Goal: Find specific page/section

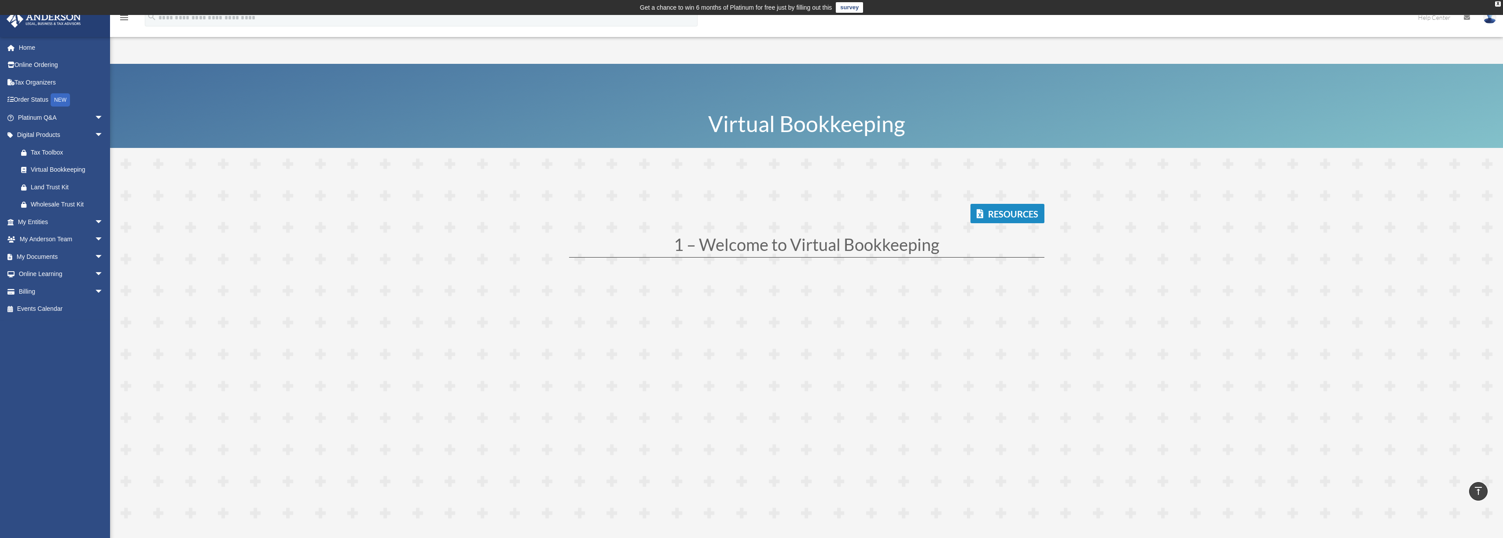
scroll to position [466, 0]
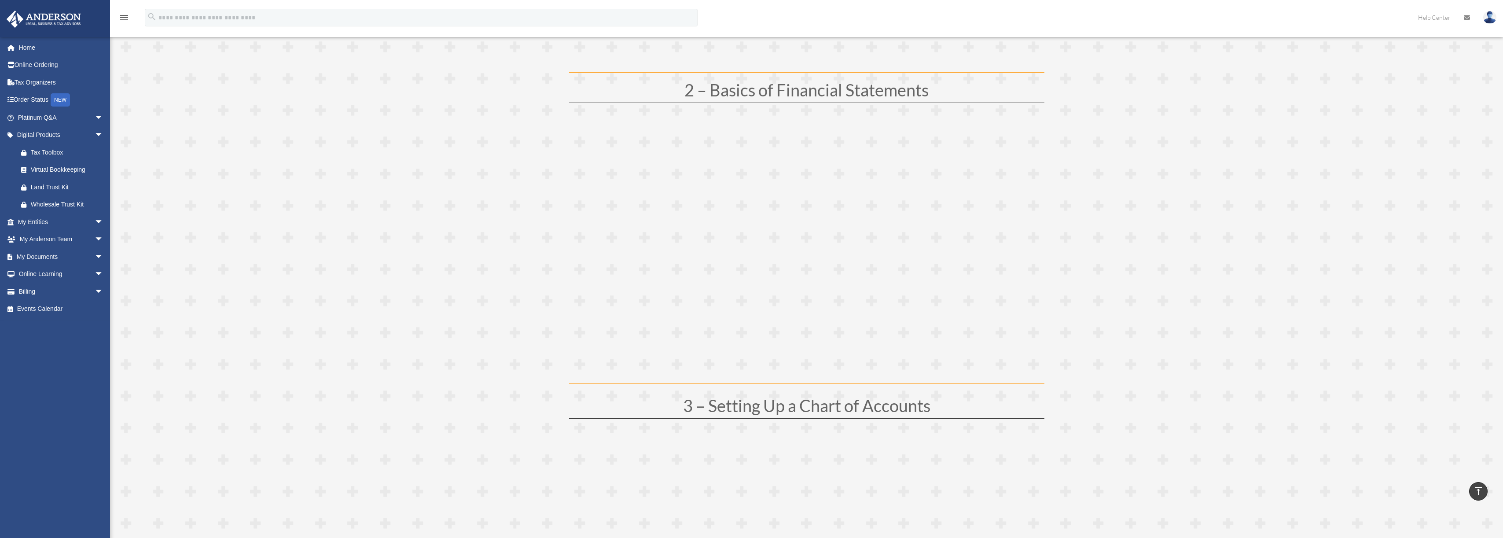
click at [35, 49] on link "Home" at bounding box center [61, 48] width 110 height 18
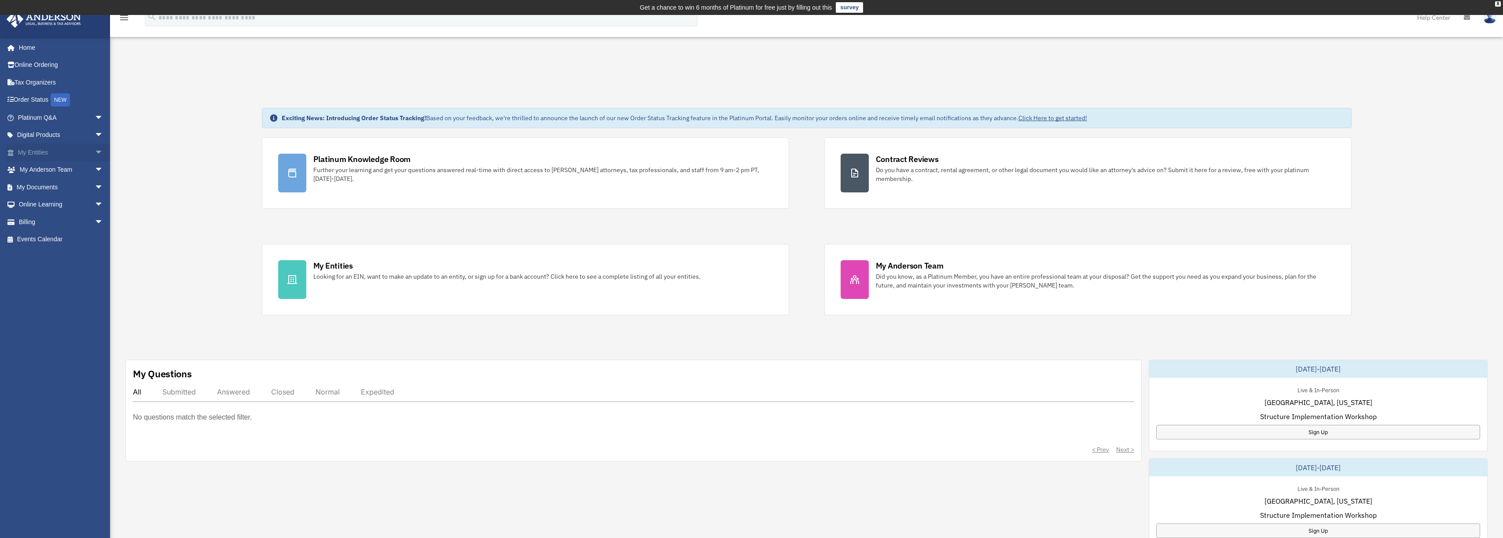
click at [95, 156] on span "arrow_drop_down" at bounding box center [104, 152] width 18 height 18
click at [73, 238] on link "My Blueprint" at bounding box center [64, 240] width 104 height 18
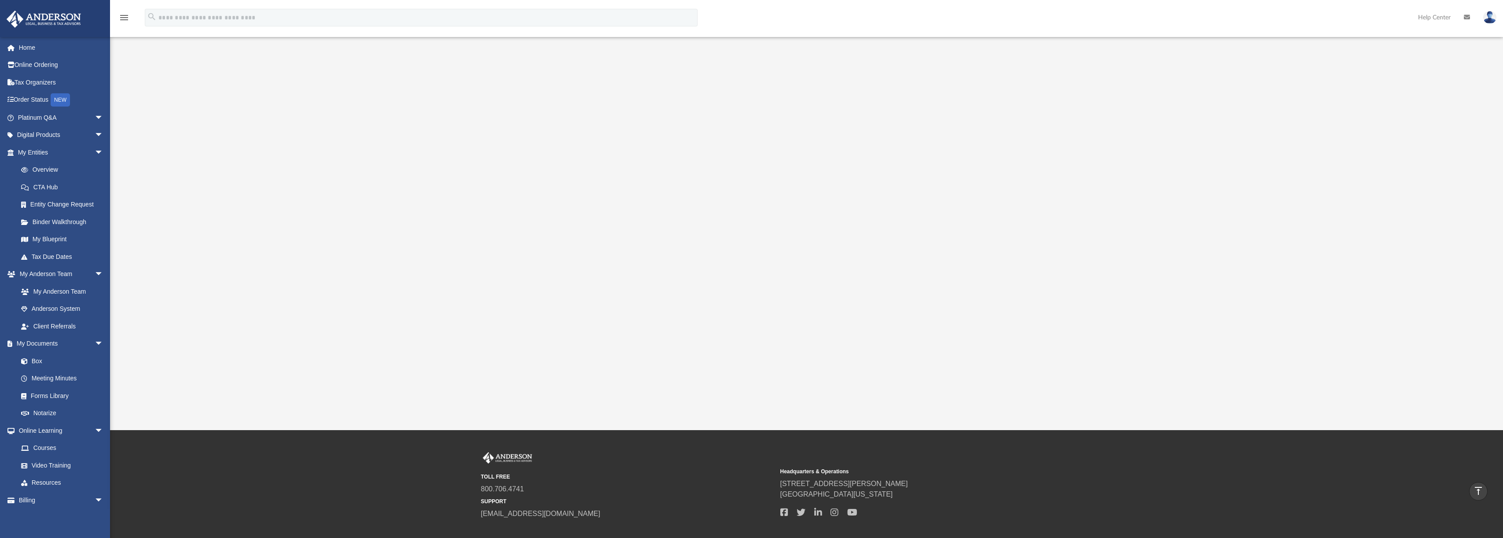
scroll to position [3, 0]
